Goal: Transaction & Acquisition: Purchase product/service

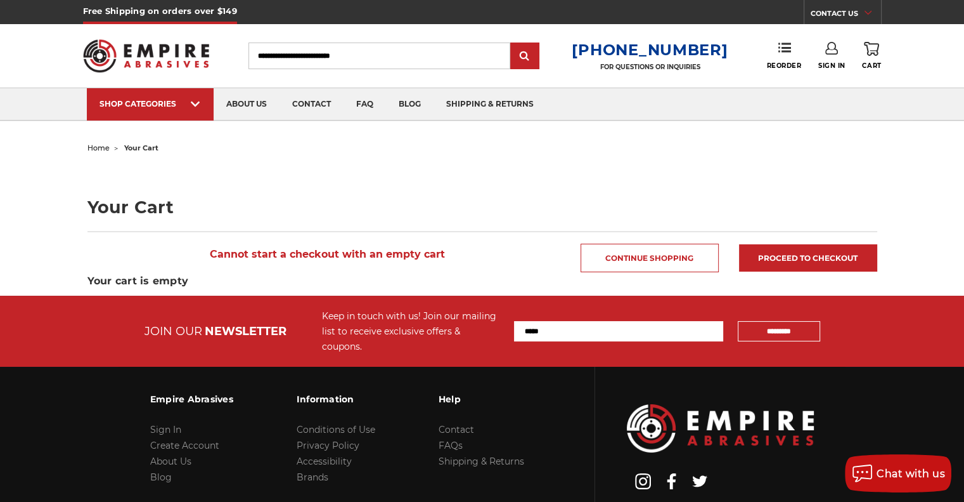
type input "**********"
click at [837, 56] on link "Sign In" at bounding box center [832, 56] width 27 height 28
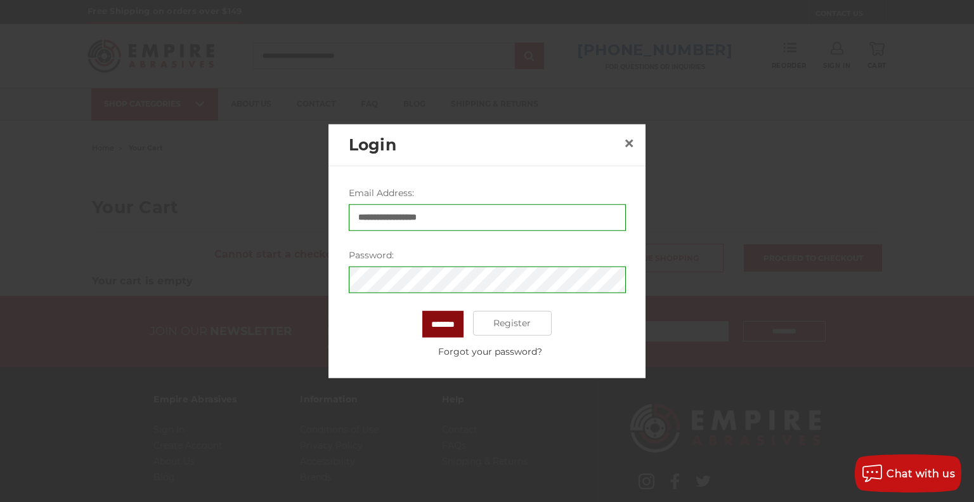
drag, startPoint x: 440, startPoint y: 298, endPoint x: 443, endPoint y: 311, distance: 12.9
click at [441, 301] on form "**********" at bounding box center [487, 272] width 277 height 172
click at [443, 311] on input "*******" at bounding box center [442, 323] width 41 height 27
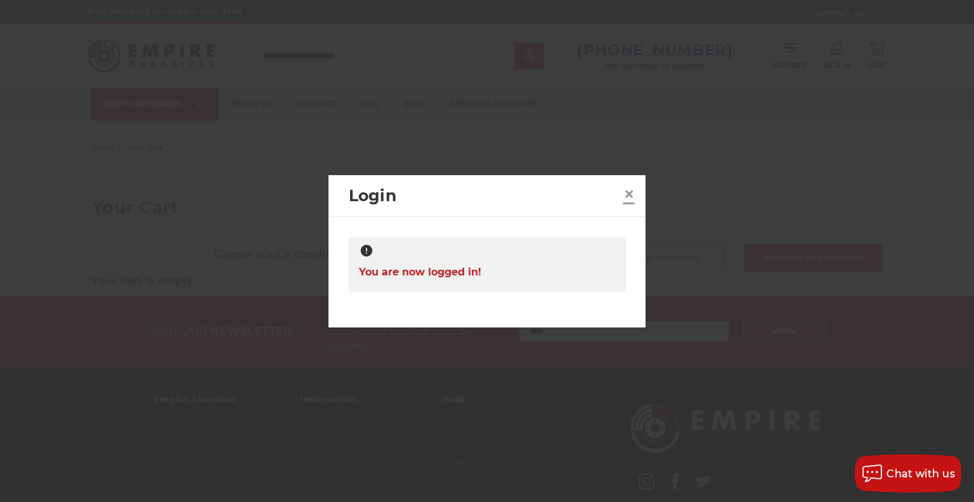
click at [628, 195] on span "×" at bounding box center [628, 193] width 11 height 25
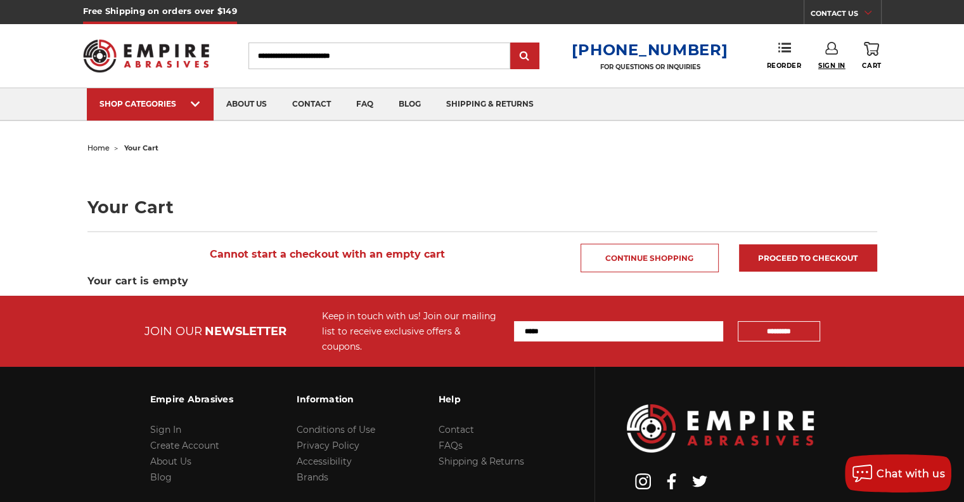
click at [828, 62] on span "Sign In" at bounding box center [832, 66] width 27 height 8
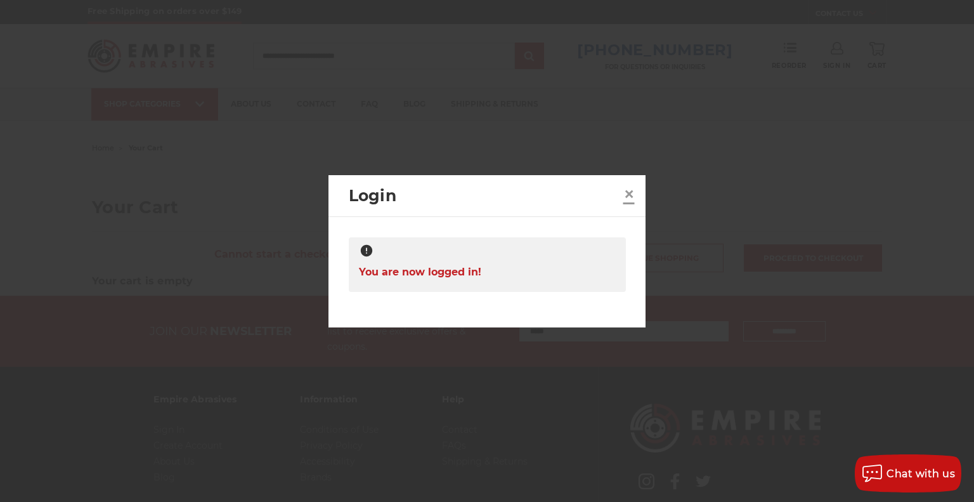
click at [629, 193] on span "×" at bounding box center [628, 193] width 11 height 25
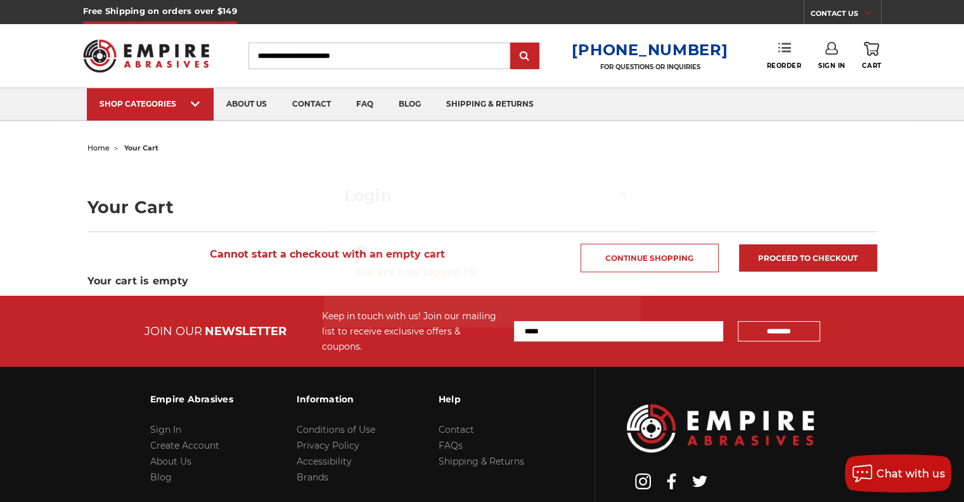
click at [788, 60] on link "Reorder" at bounding box center [784, 55] width 35 height 27
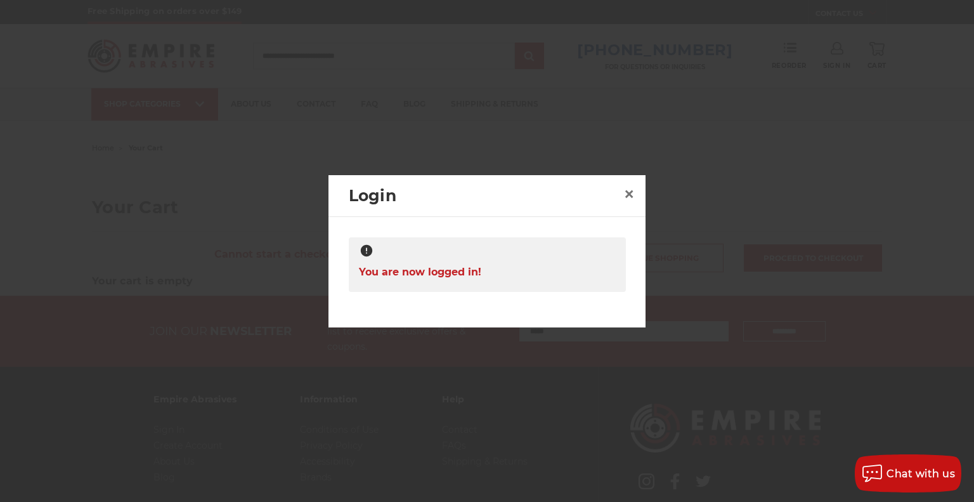
click at [482, 130] on div at bounding box center [487, 251] width 974 height 502
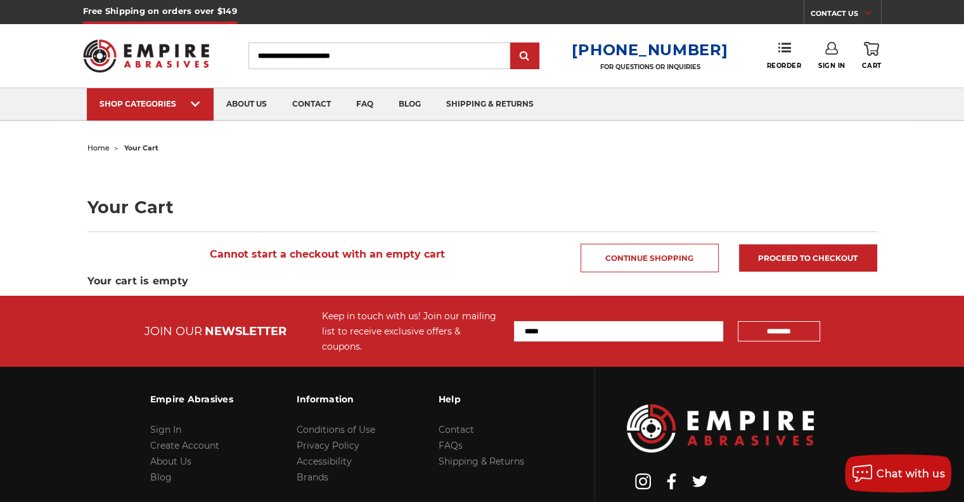
click at [174, 54] on img at bounding box center [146, 55] width 127 height 49
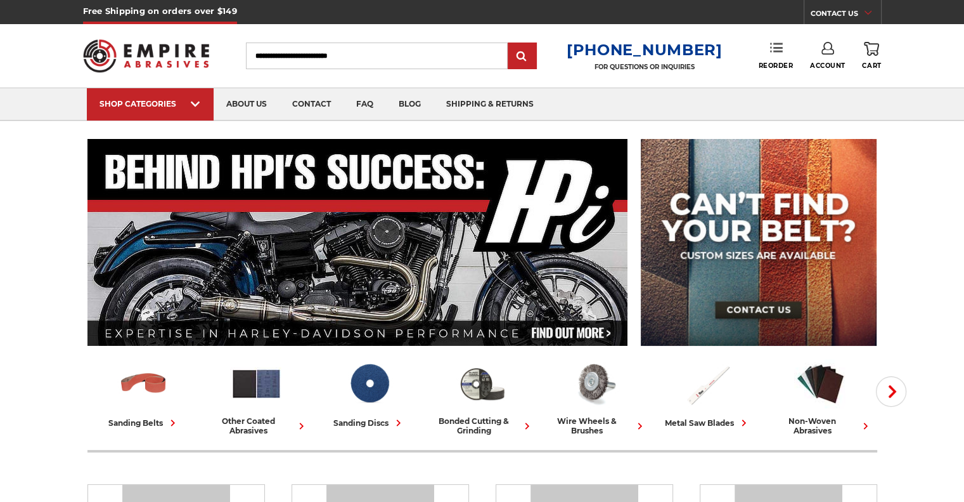
click at [772, 55] on link "Reorder" at bounding box center [775, 55] width 35 height 27
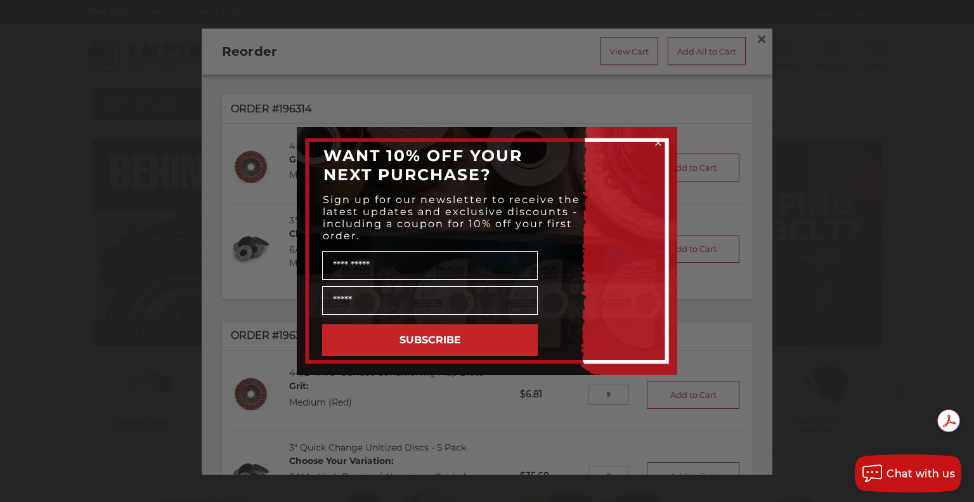
click at [653, 140] on circle "Close dialog" at bounding box center [659, 143] width 12 height 12
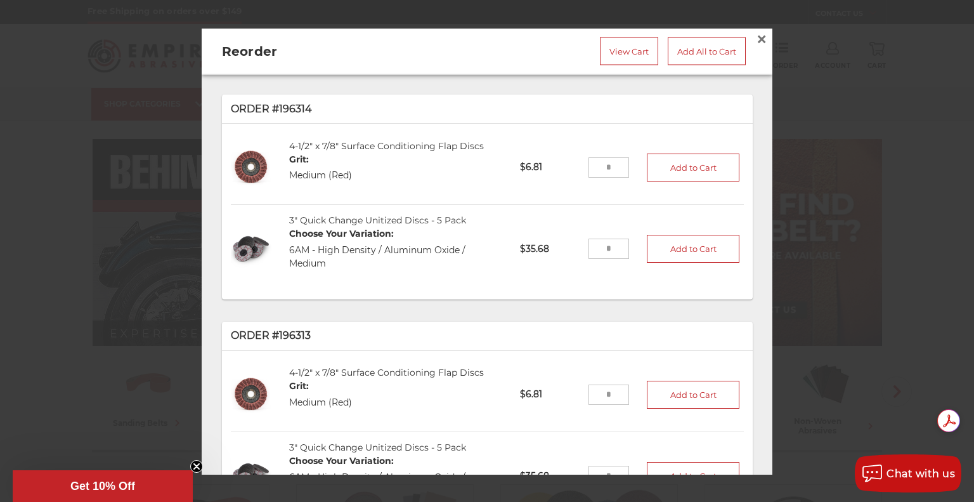
drag, startPoint x: 604, startPoint y: 167, endPoint x: 573, endPoint y: 163, distance: 30.8
click at [573, 163] on li "4-1/2" x 7/8" Surface Conditioning Flap Discs Grit: Medium (Red) SC4502 $6.81 A…" at bounding box center [487, 167] width 513 height 75
type input "**"
click at [647, 163] on button "Add to Cart" at bounding box center [693, 167] width 93 height 28
click at [593, 250] on input "tel" at bounding box center [608, 248] width 41 height 20
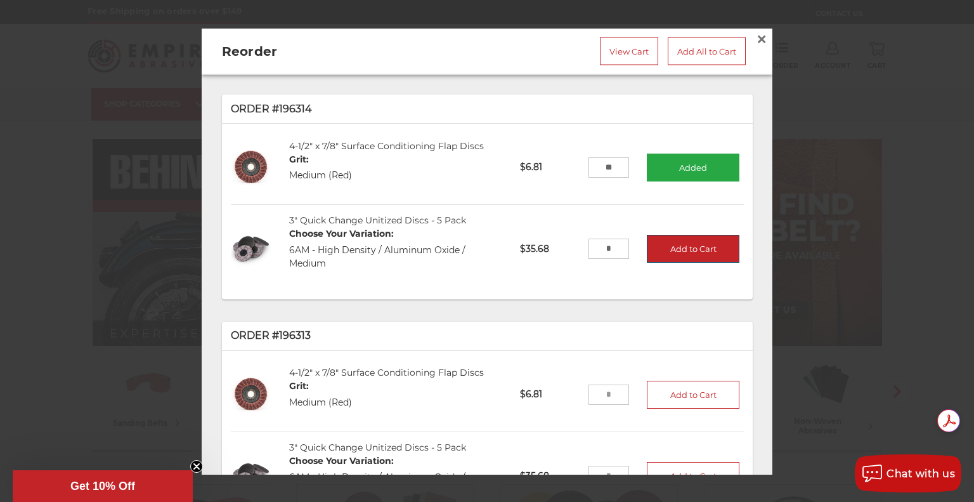
type input "*"
click at [647, 254] on button "Add to Cart" at bounding box center [693, 249] width 93 height 28
click at [756, 35] on span "×" at bounding box center [761, 38] width 11 height 25
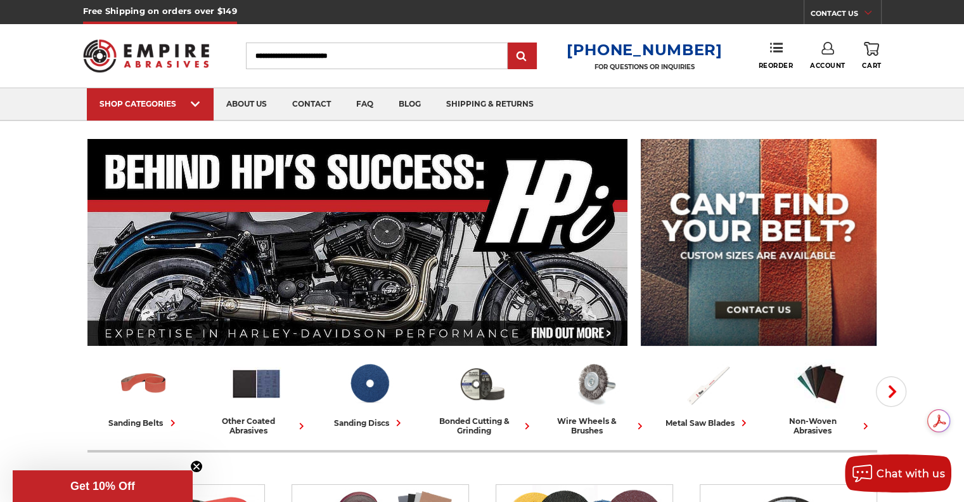
click at [866, 58] on link "0 Cart" at bounding box center [871, 56] width 19 height 28
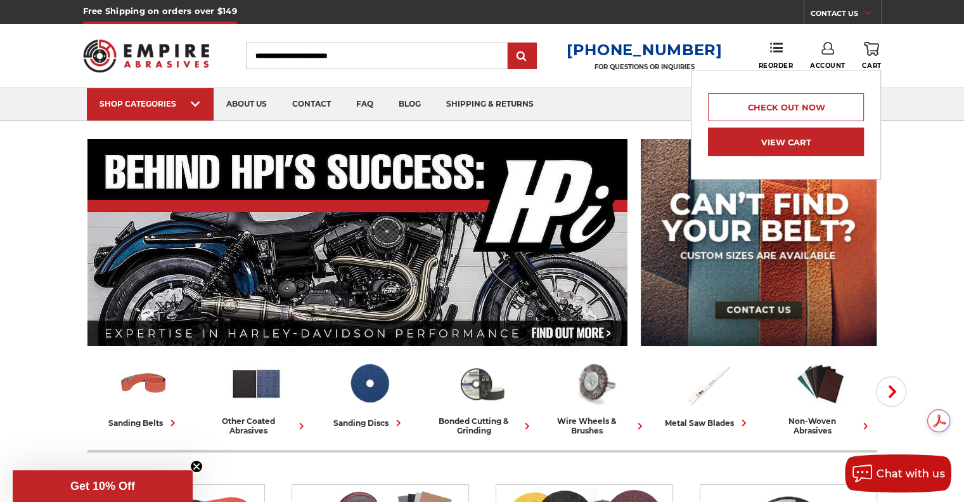
click at [805, 134] on link "View Cart" at bounding box center [786, 141] width 156 height 29
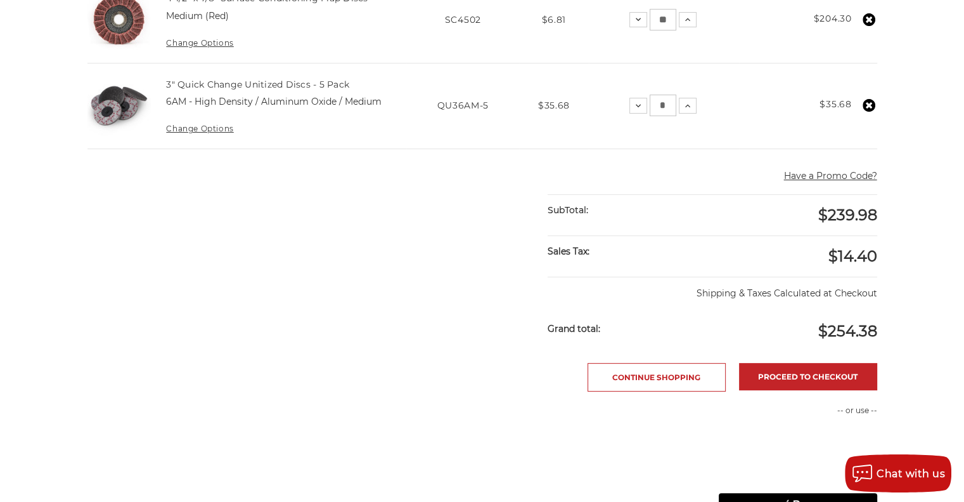
scroll to position [444, 0]
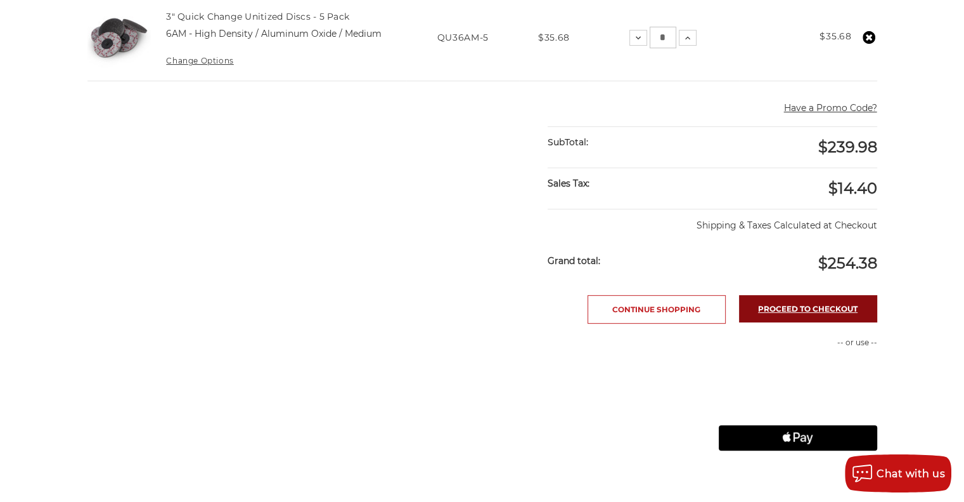
click at [767, 301] on link "Proceed to checkout" at bounding box center [808, 308] width 138 height 27
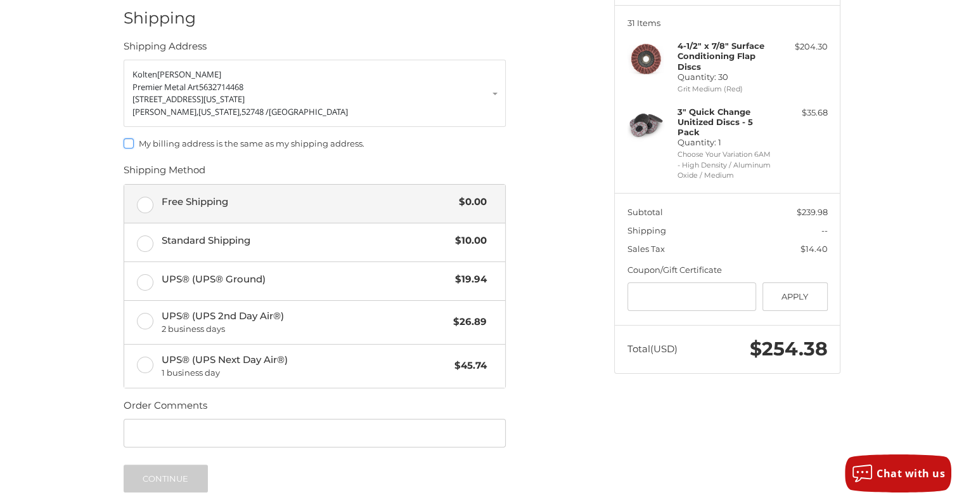
scroll to position [175, 0]
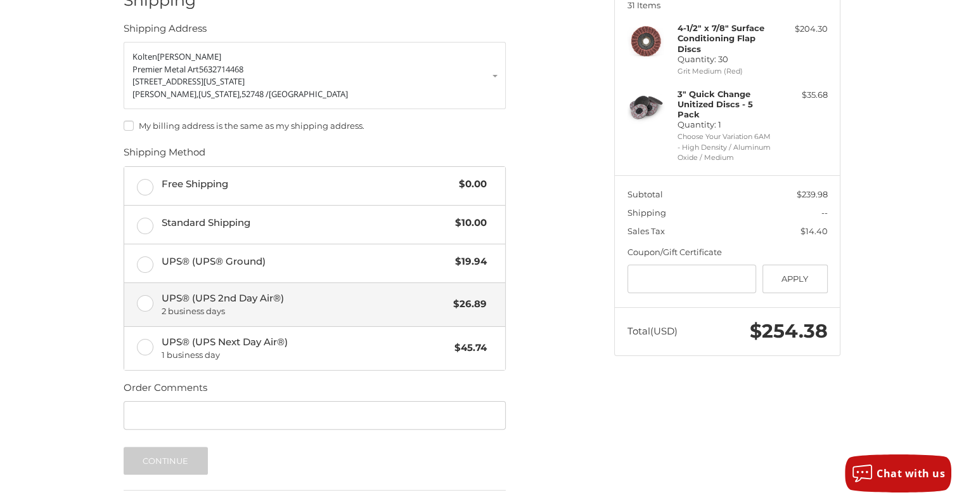
click at [348, 309] on span "2 business days" at bounding box center [305, 311] width 286 height 13
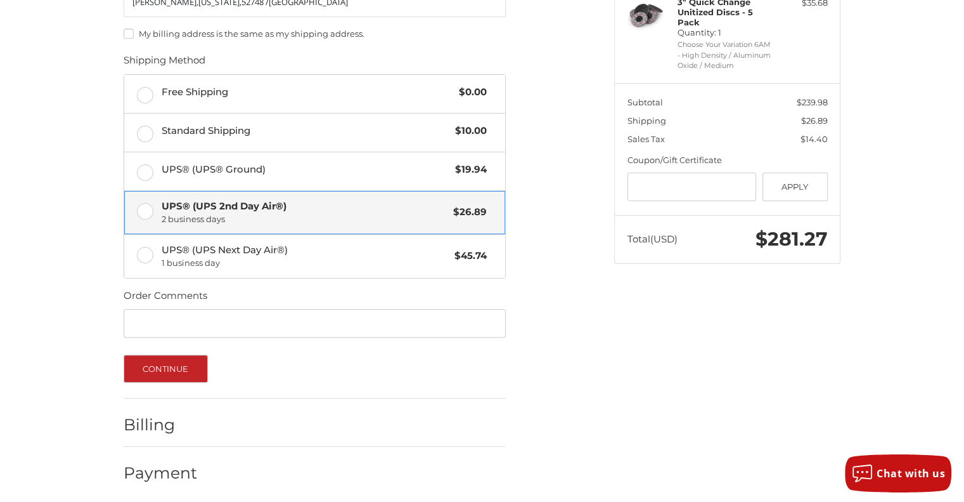
scroll to position [270, 0]
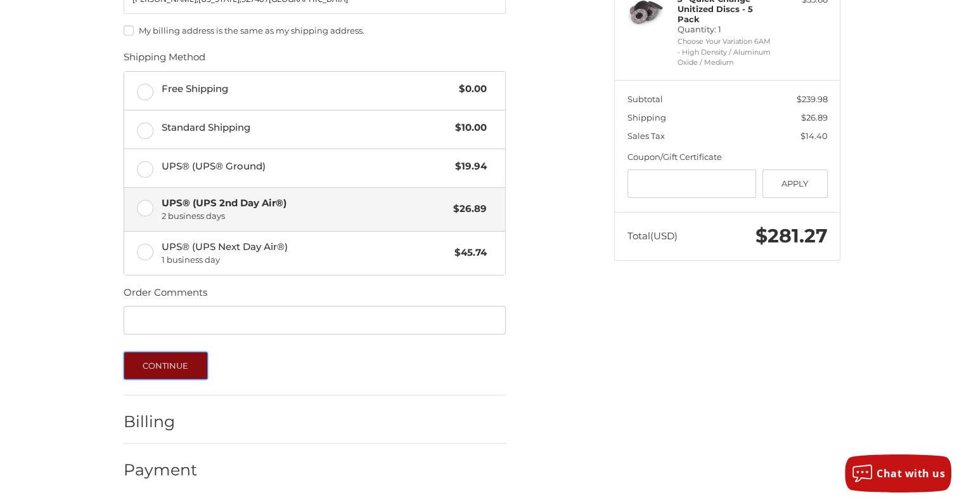
click at [198, 362] on button "Continue" at bounding box center [166, 365] width 84 height 28
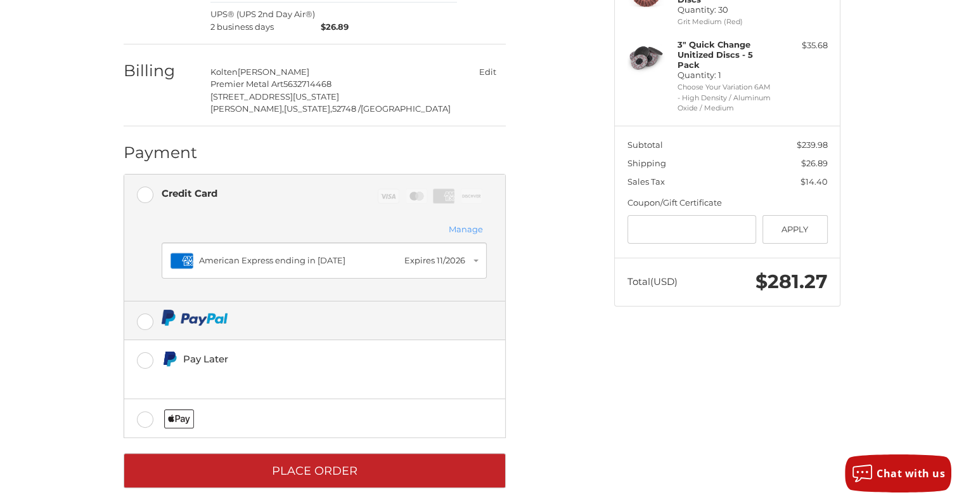
scroll to position [237, 0]
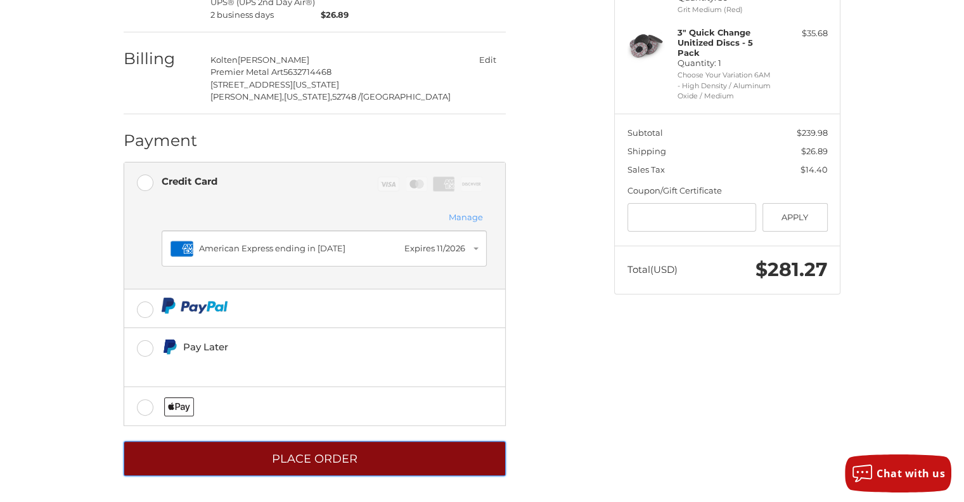
click at [337, 445] on button "Place Order" at bounding box center [315, 458] width 382 height 35
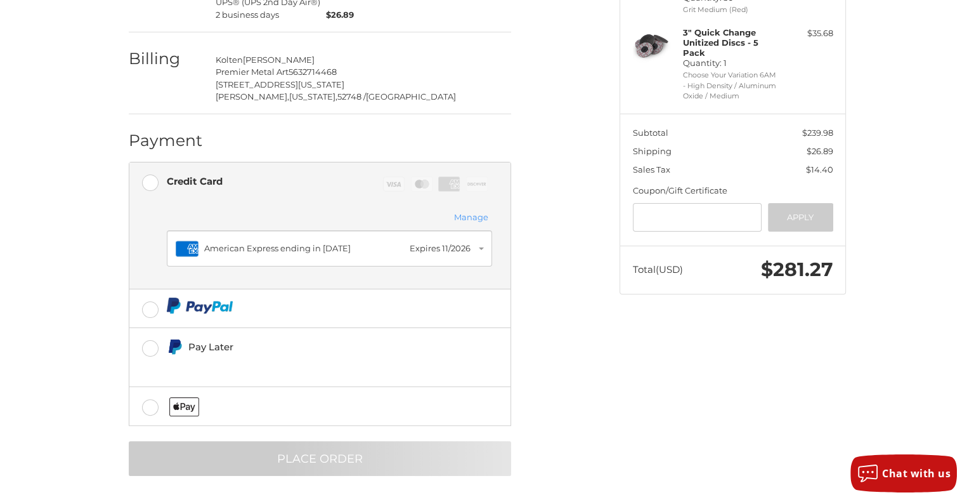
scroll to position [0, 0]
